Goal: Find specific page/section: Find specific page/section

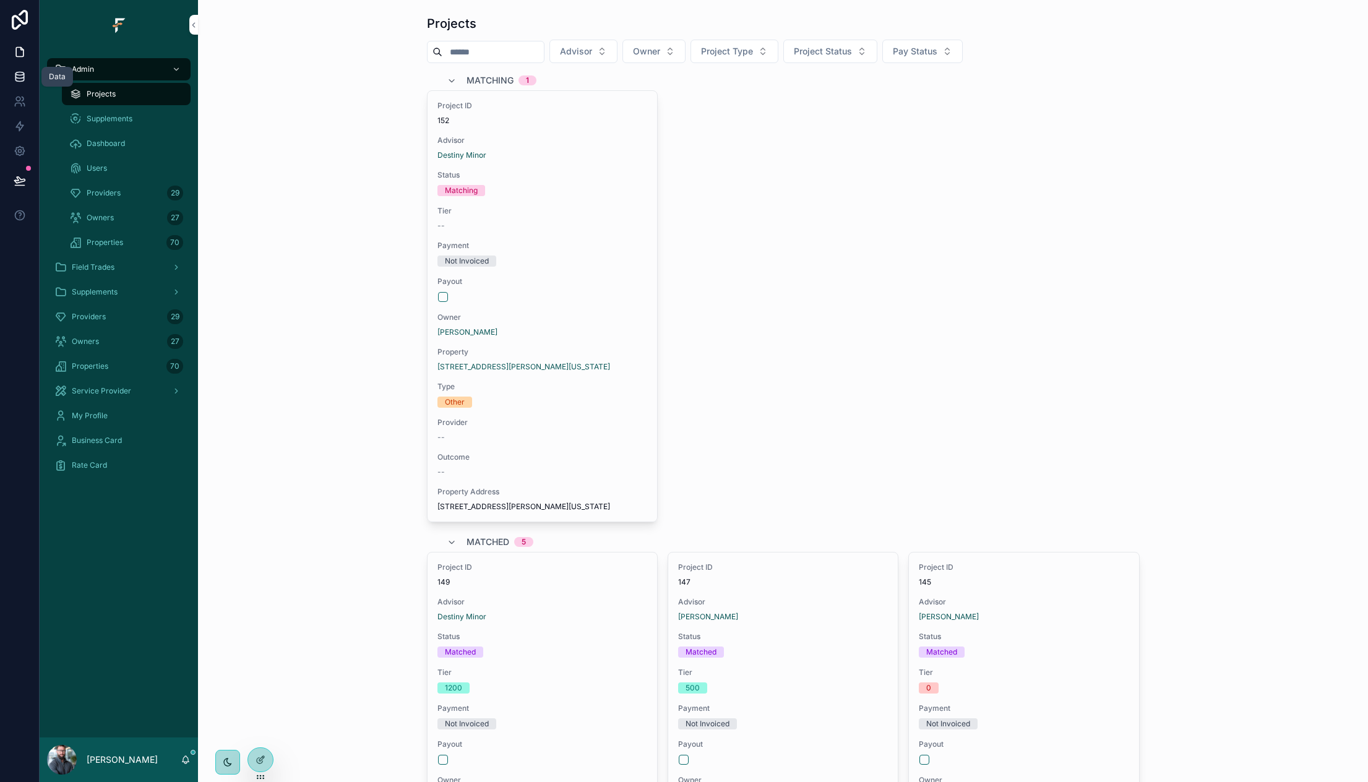
click at [17, 74] on icon at bounding box center [19, 73] width 8 height 3
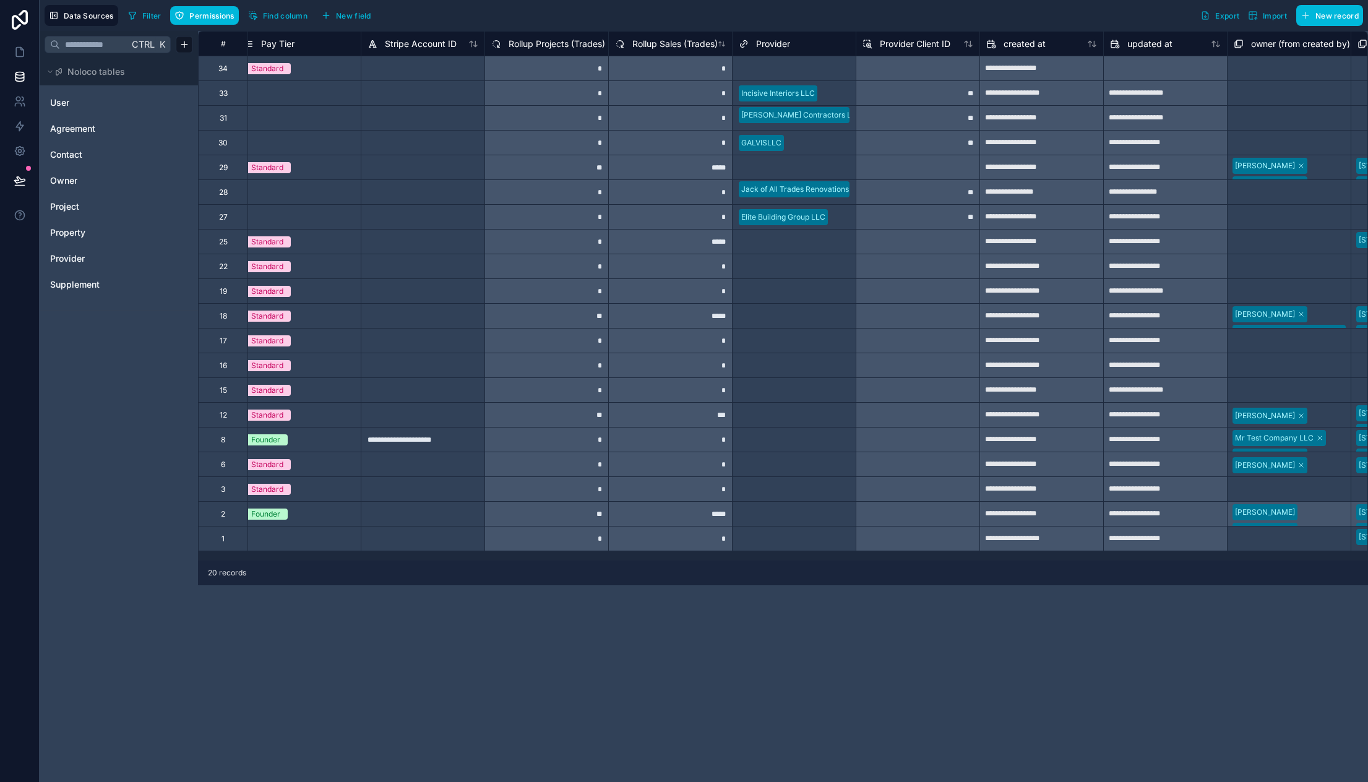
scroll to position [0, 2431]
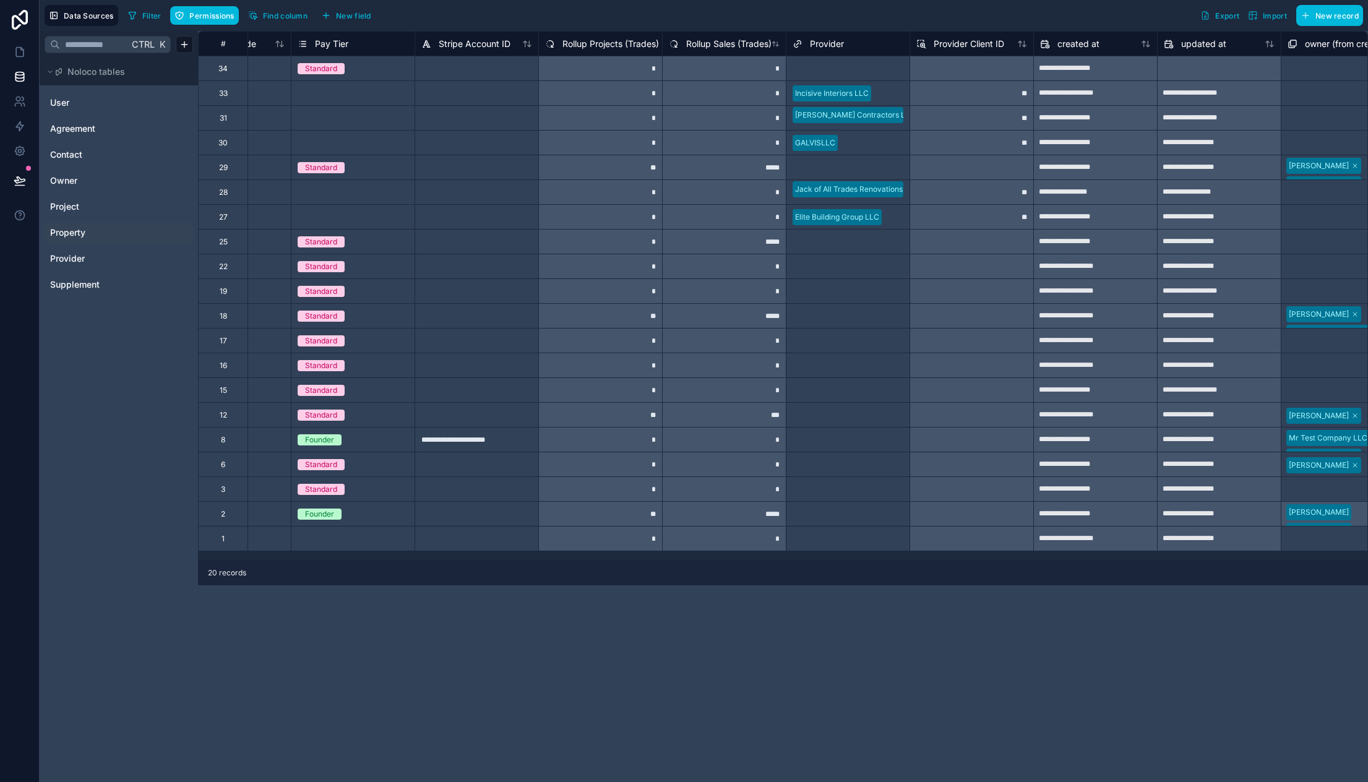
click at [92, 231] on link "Property" at bounding box center [100, 232] width 100 height 12
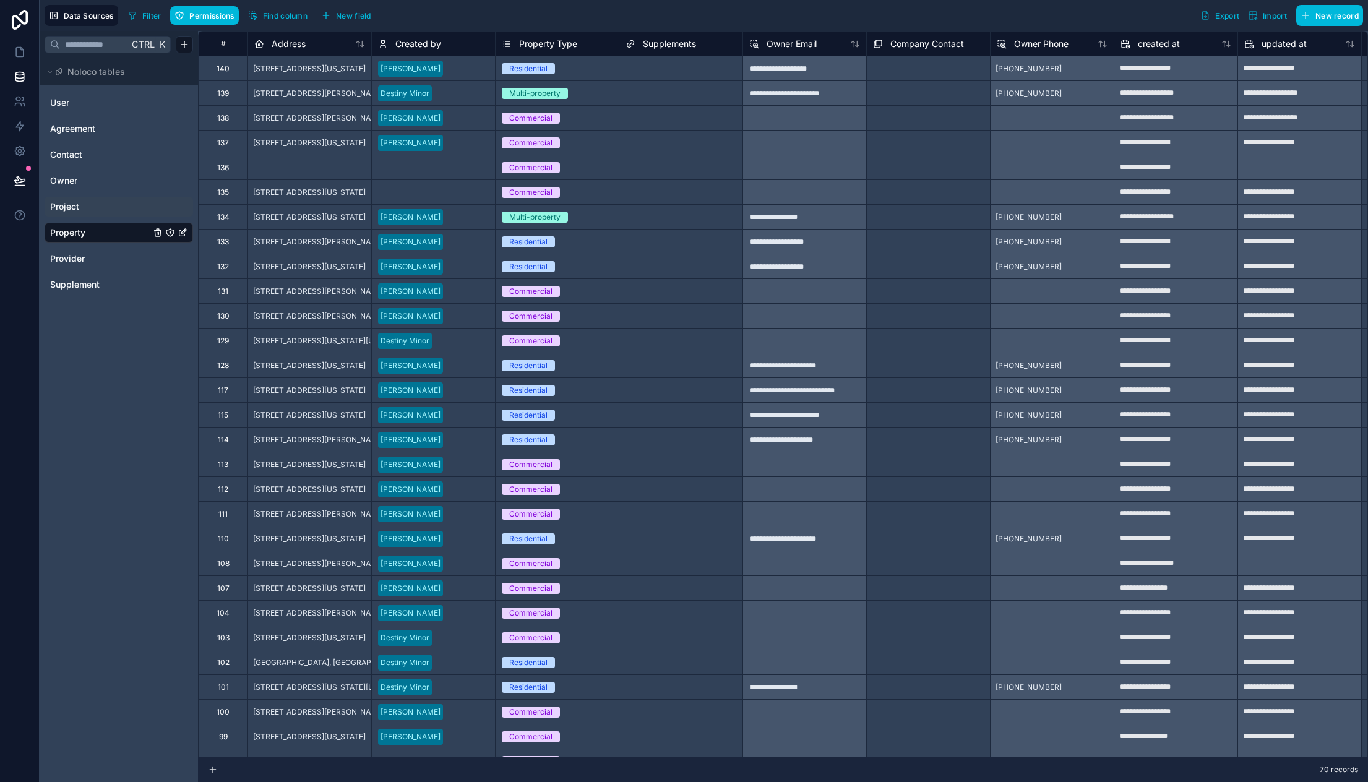
click at [75, 204] on span "Project" at bounding box center [64, 206] width 29 height 12
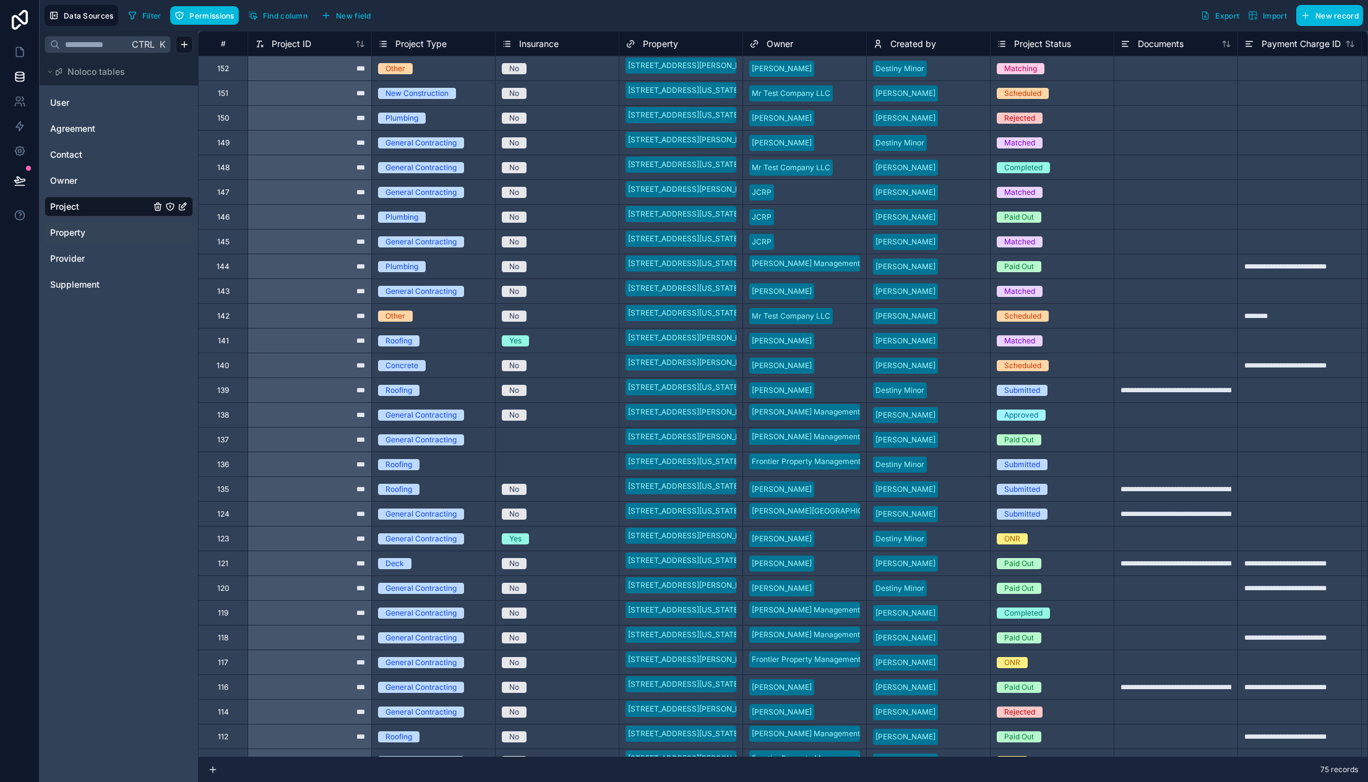
click at [1031, 45] on span "Project Status" at bounding box center [1042, 44] width 57 height 12
